Goal: Task Accomplishment & Management: Manage account settings

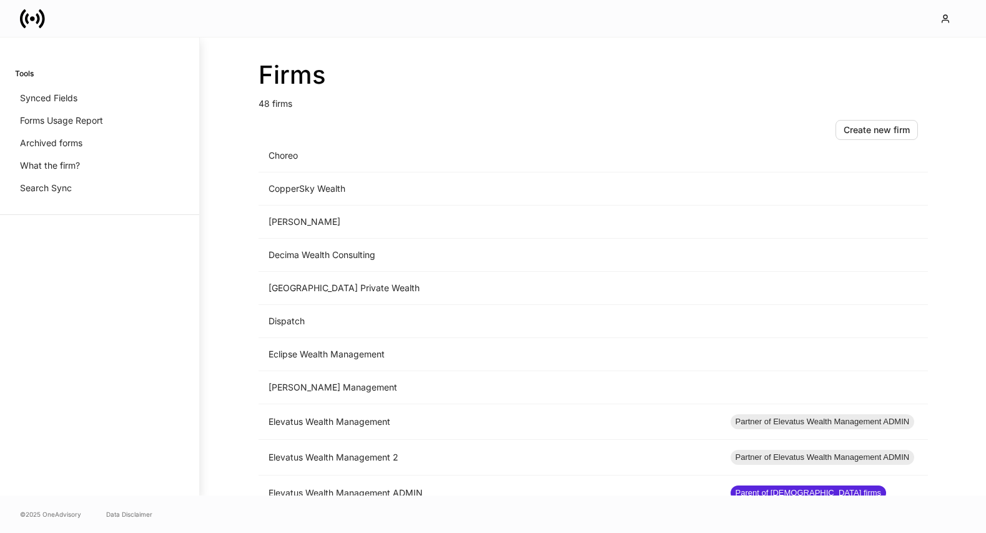
scroll to position [712, 0]
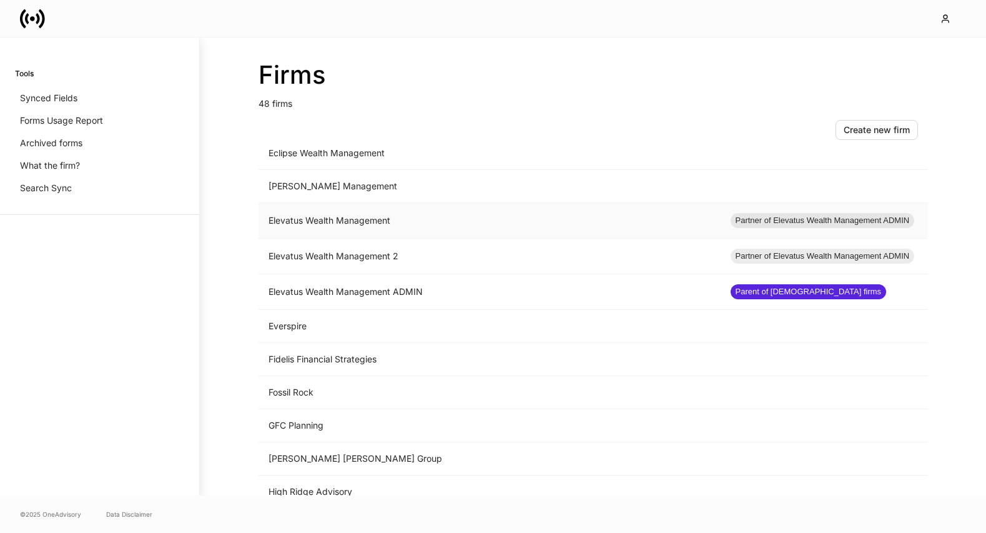
click at [360, 223] on td "Elevatus Wealth Management" at bounding box center [489, 221] width 462 height 36
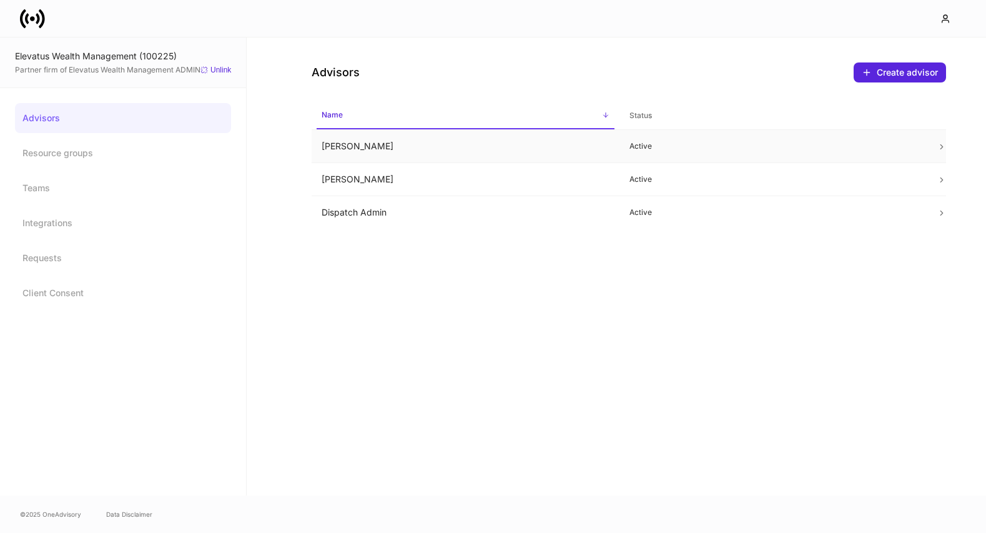
click at [466, 148] on td "[PERSON_NAME]" at bounding box center [465, 146] width 307 height 33
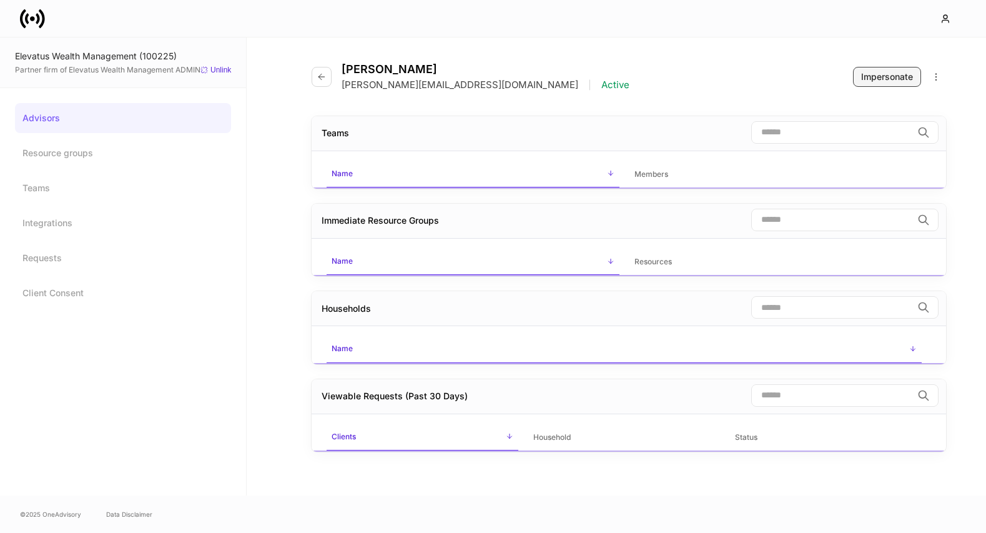
click at [871, 86] on button "Impersonate" at bounding box center [887, 77] width 68 height 20
